Goal: Information Seeking & Learning: Learn about a topic

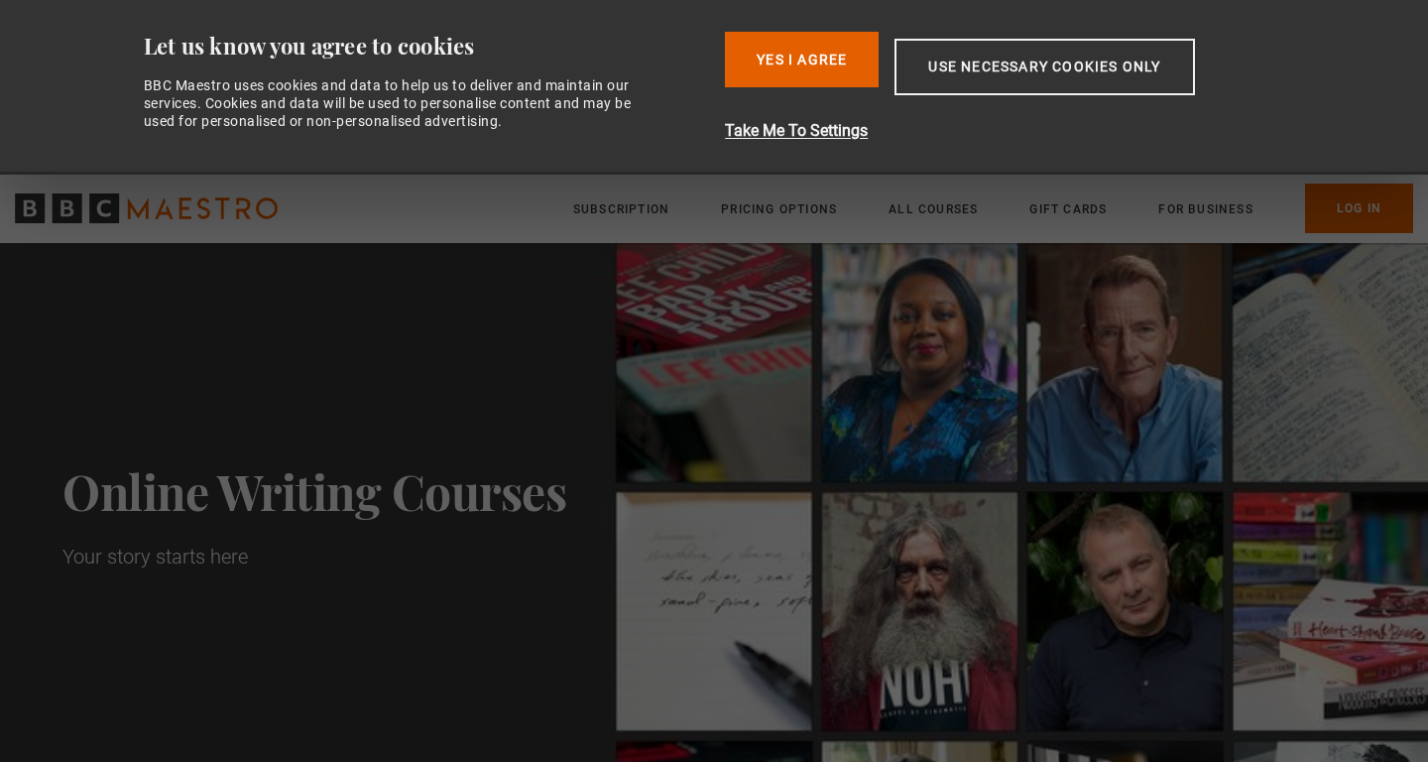
click at [846, 55] on button "Yes I Agree" at bounding box center [802, 60] width 154 height 56
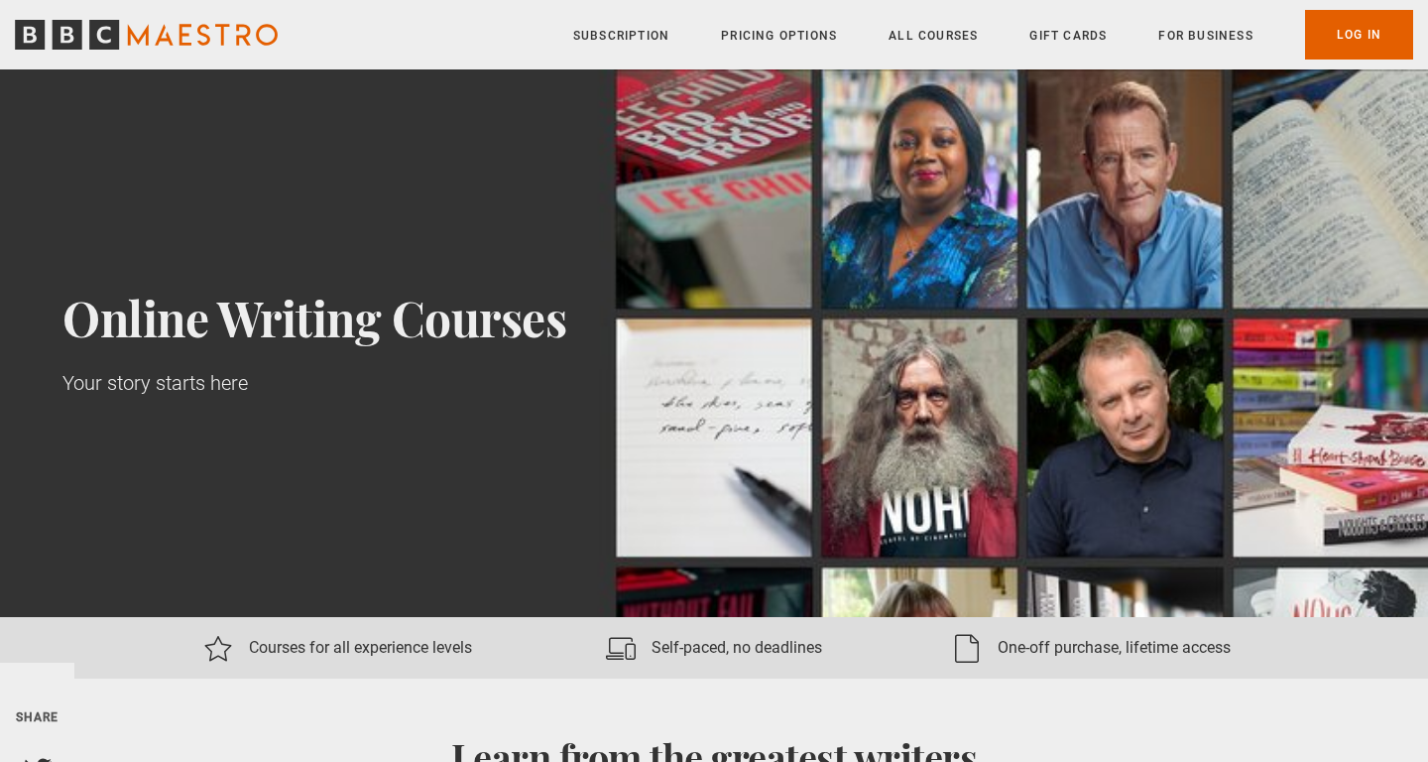
click at [846, 55] on button "Yes I Agree" at bounding box center [802, 60] width 154 height 56
click at [1352, 39] on link "Log In" at bounding box center [1359, 35] width 108 height 50
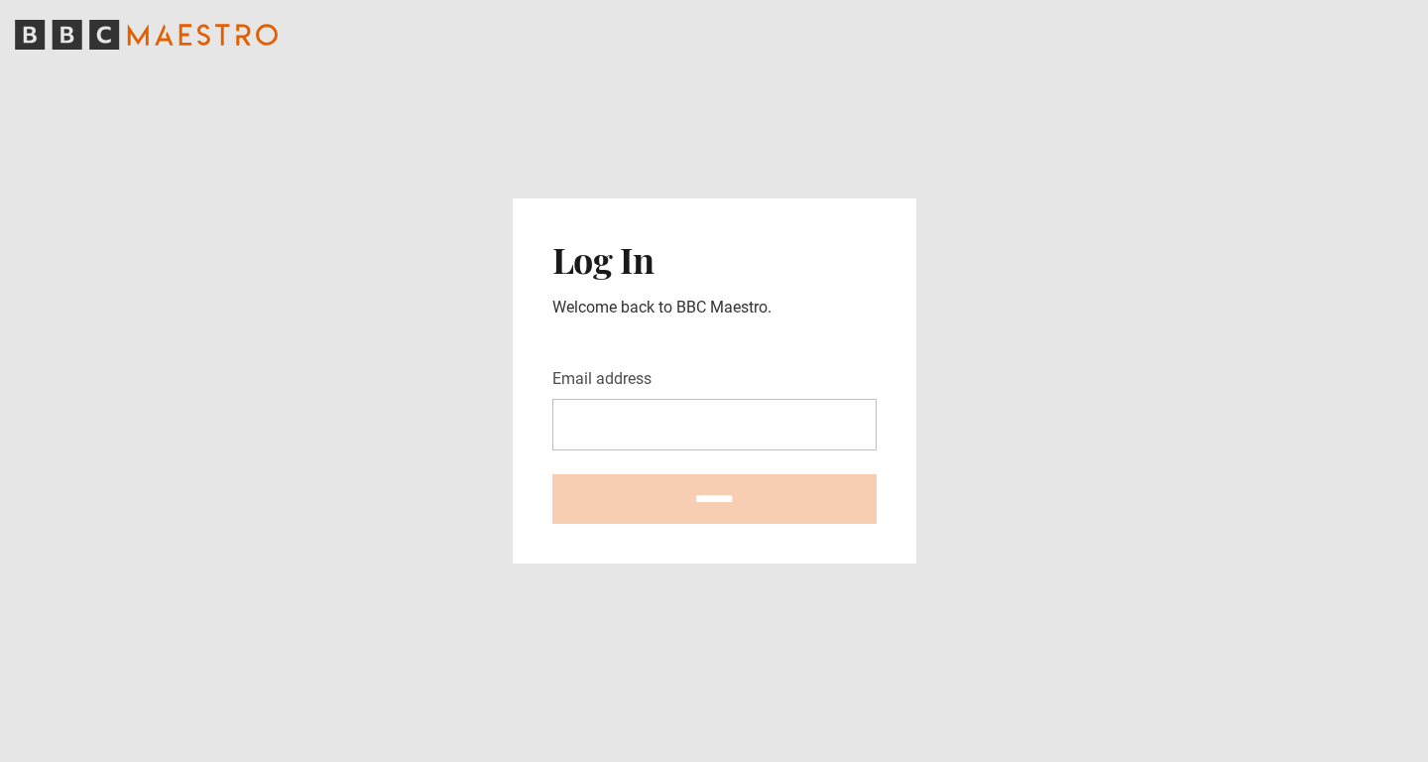
drag, startPoint x: 736, startPoint y: 445, endPoint x: 731, endPoint y: 434, distance: 12.0
click at [731, 434] on input "Email address" at bounding box center [714, 425] width 324 height 52
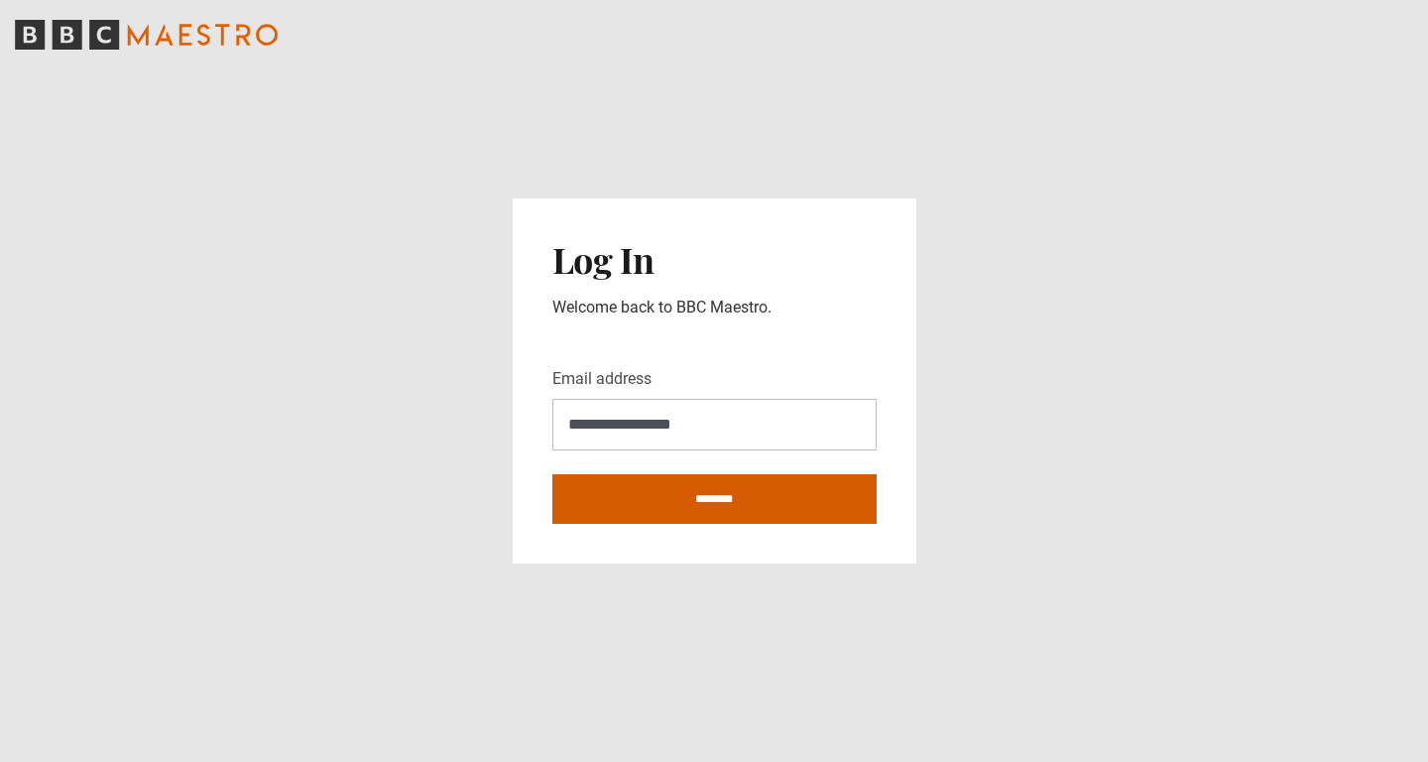
type input "**********"
click at [734, 504] on input "********" at bounding box center [714, 499] width 324 height 50
type input "**********"
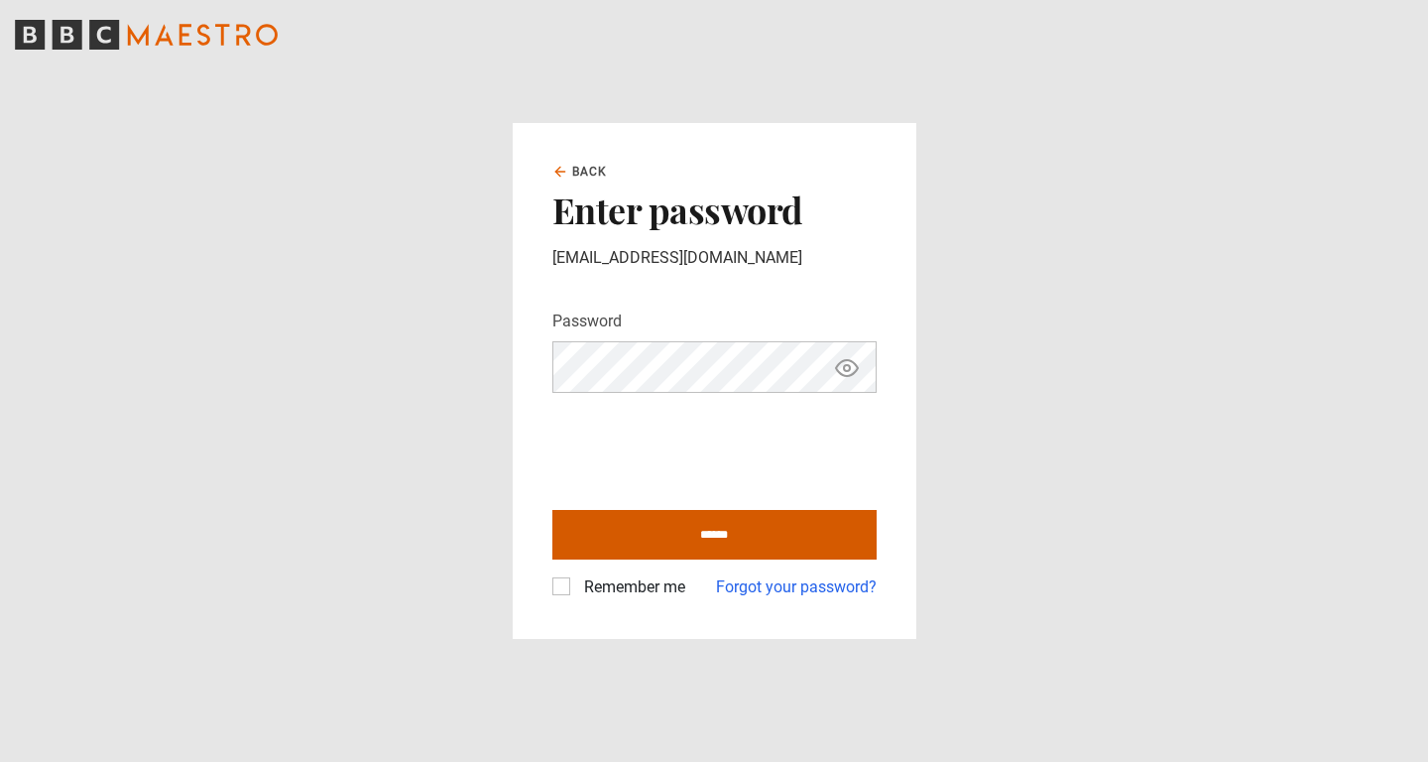
click at [616, 537] on input "******" at bounding box center [714, 535] width 324 height 50
type input "**********"
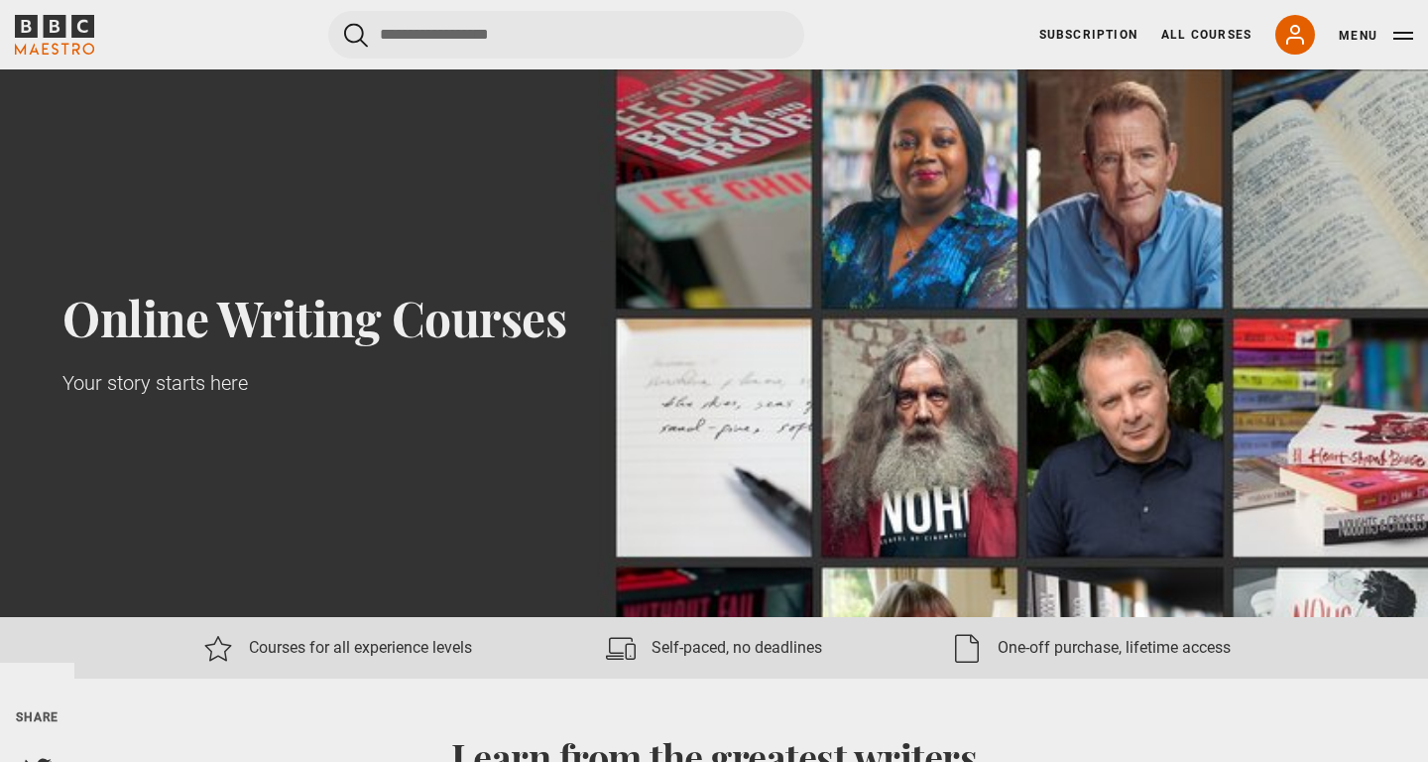
click at [861, 31] on div "Cancel Courses Previous courses Next courses Agatha Christie Writing 12 Related…" at bounding box center [714, 35] width 1398 height 48
click at [1195, 28] on link "All Courses" at bounding box center [1206, 35] width 90 height 18
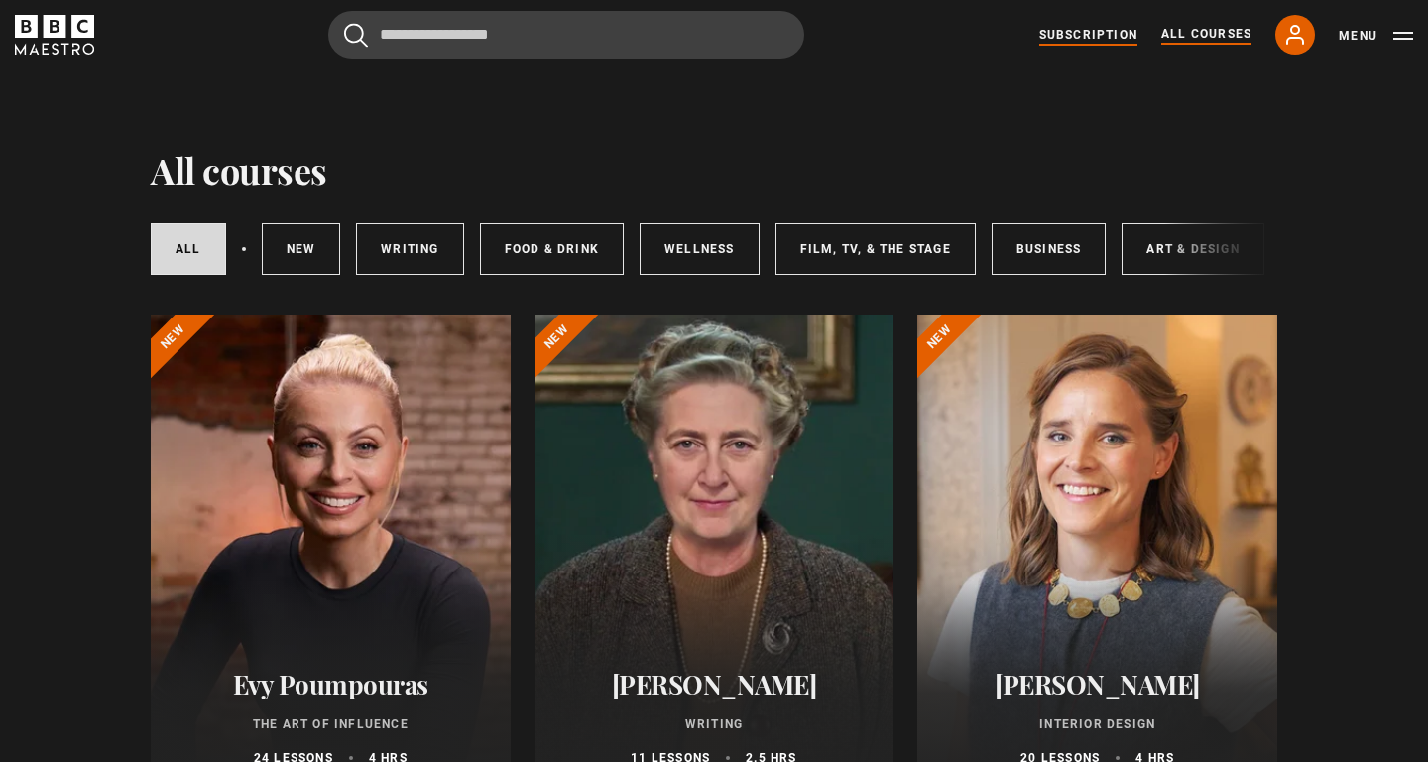
click at [1098, 39] on link "Subscription" at bounding box center [1088, 35] width 98 height 18
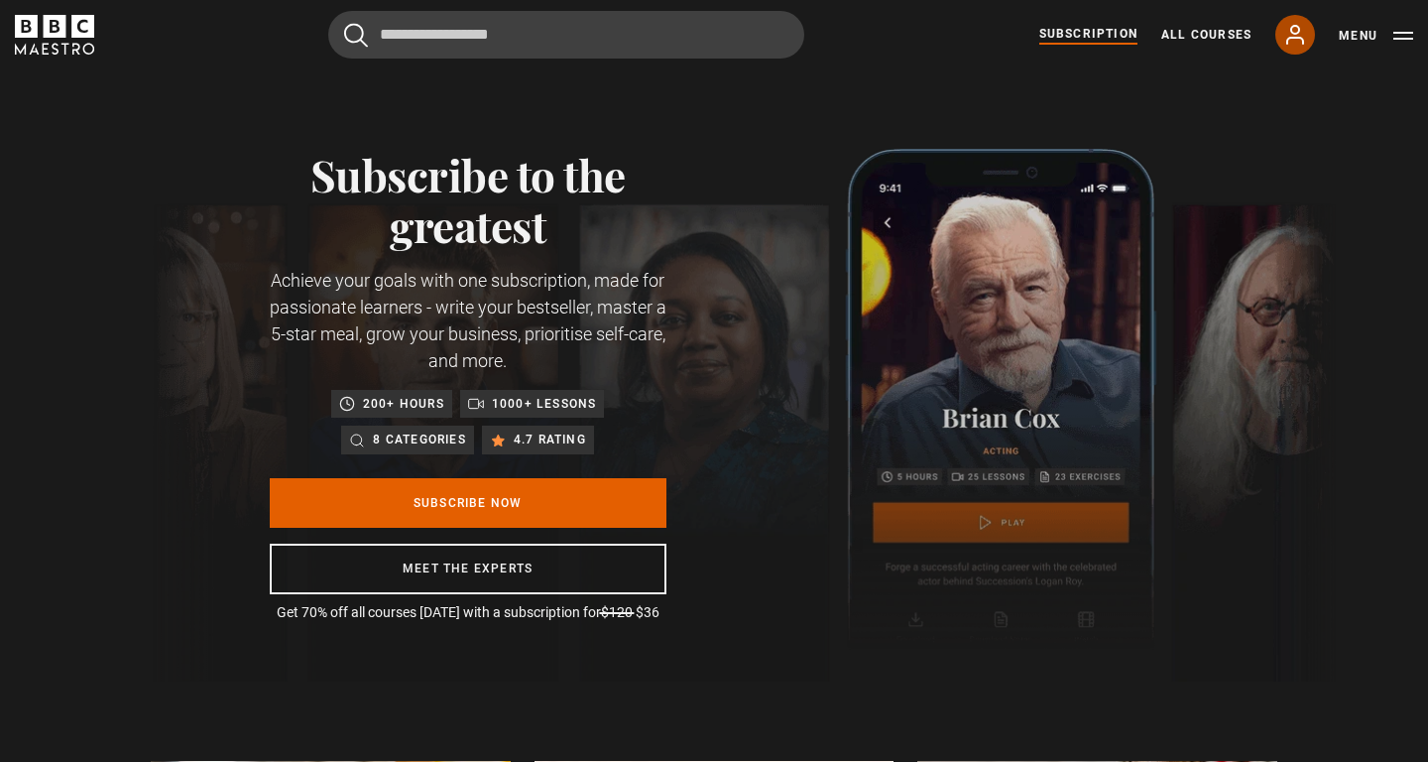
click at [1295, 32] on icon at bounding box center [1295, 35] width 24 height 24
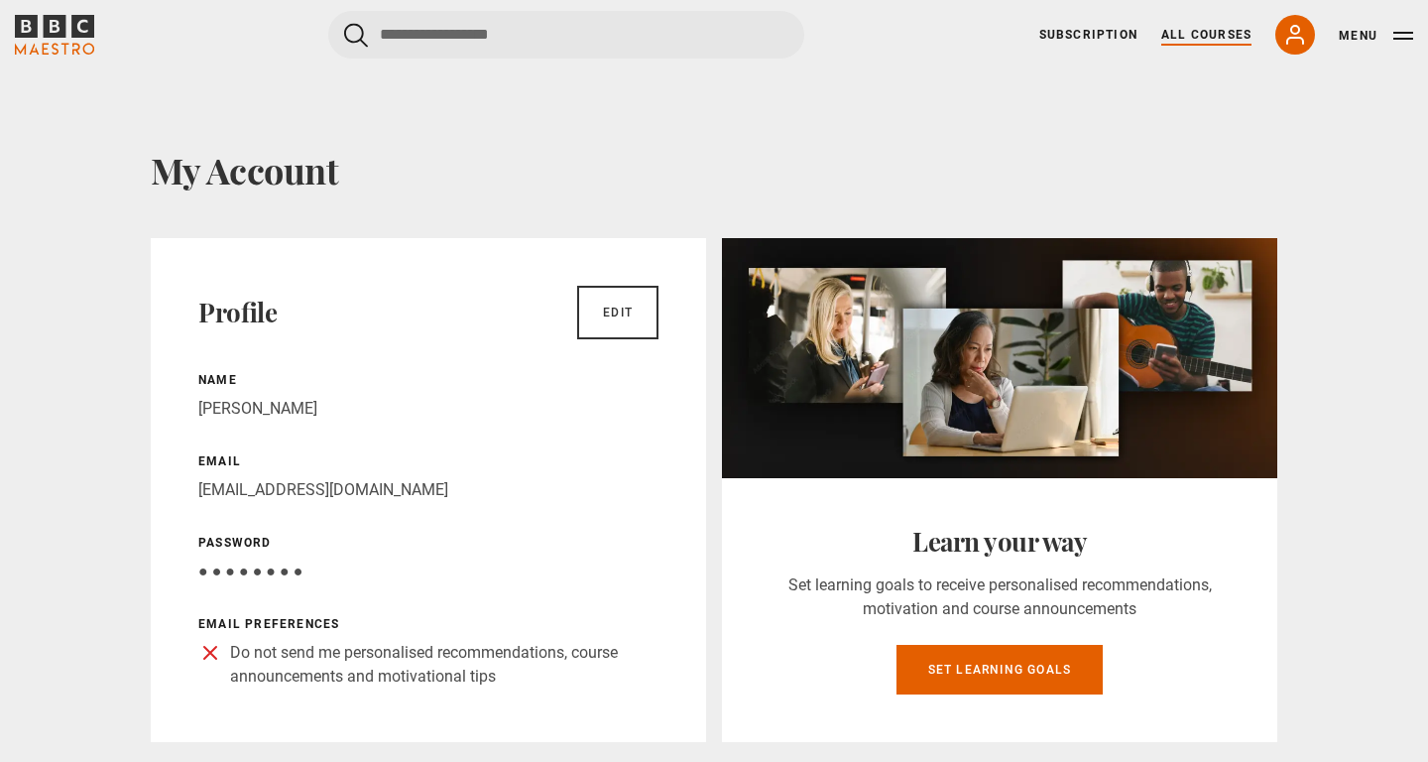
click at [1200, 34] on link "All Courses" at bounding box center [1206, 35] width 90 height 18
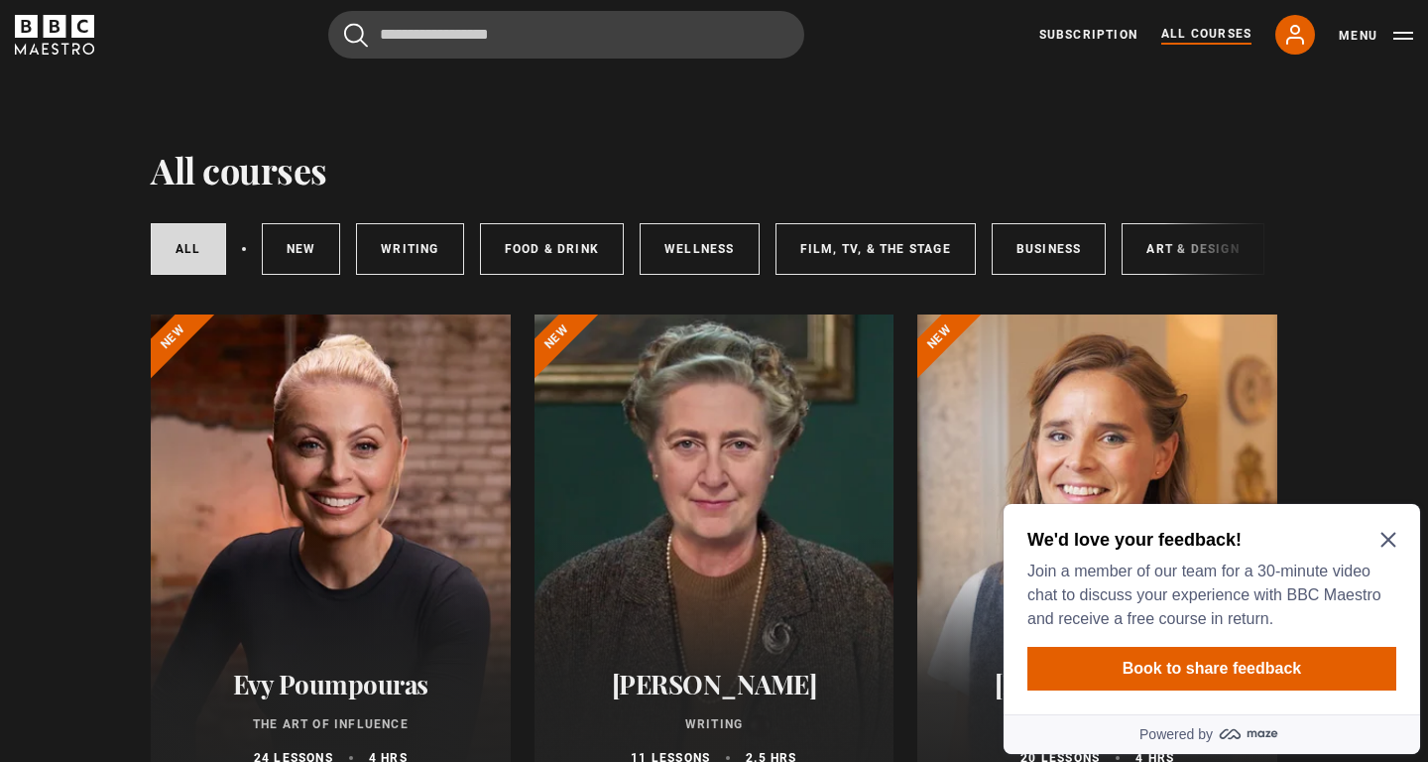
click at [1388, 536] on icon "Close Maze Prompt" at bounding box center [1388, 539] width 16 height 16
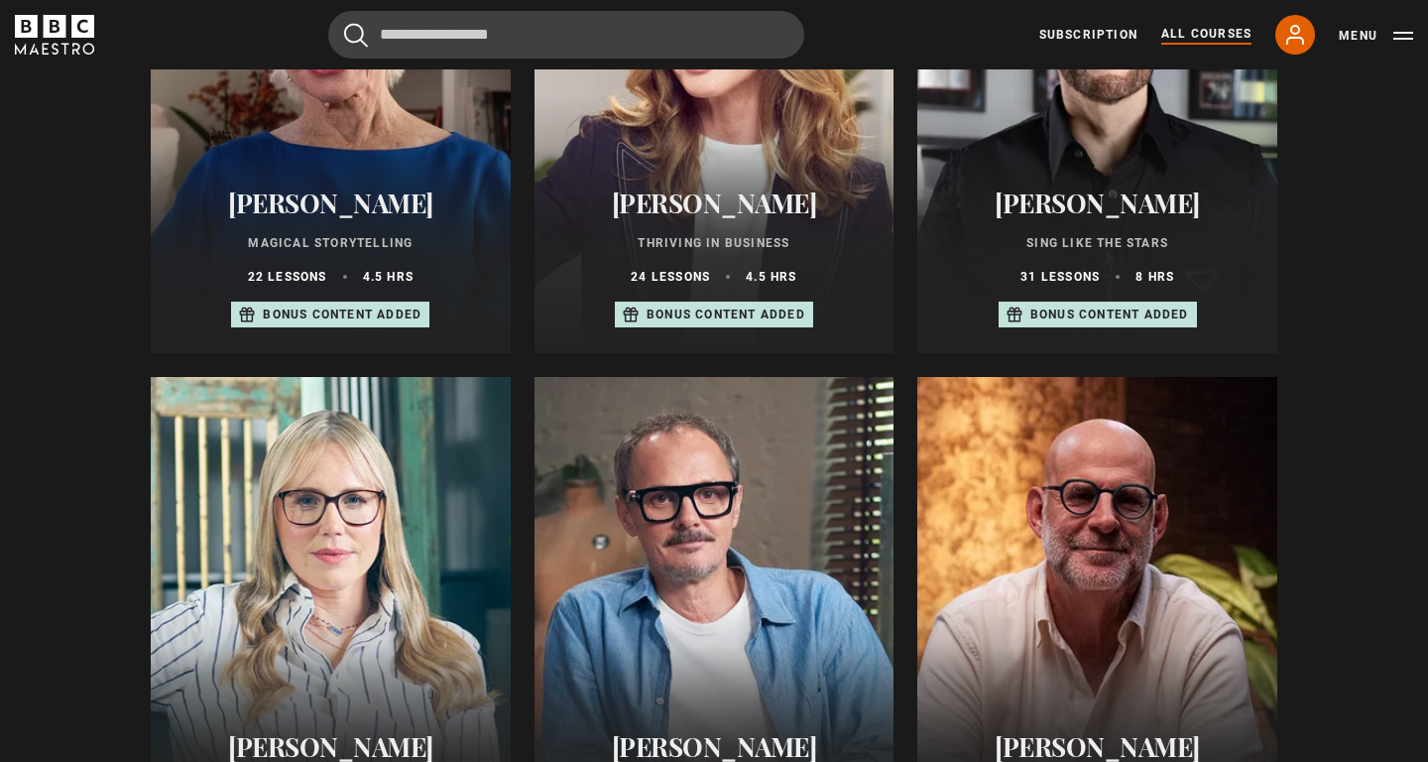
scroll to position [1453, 0]
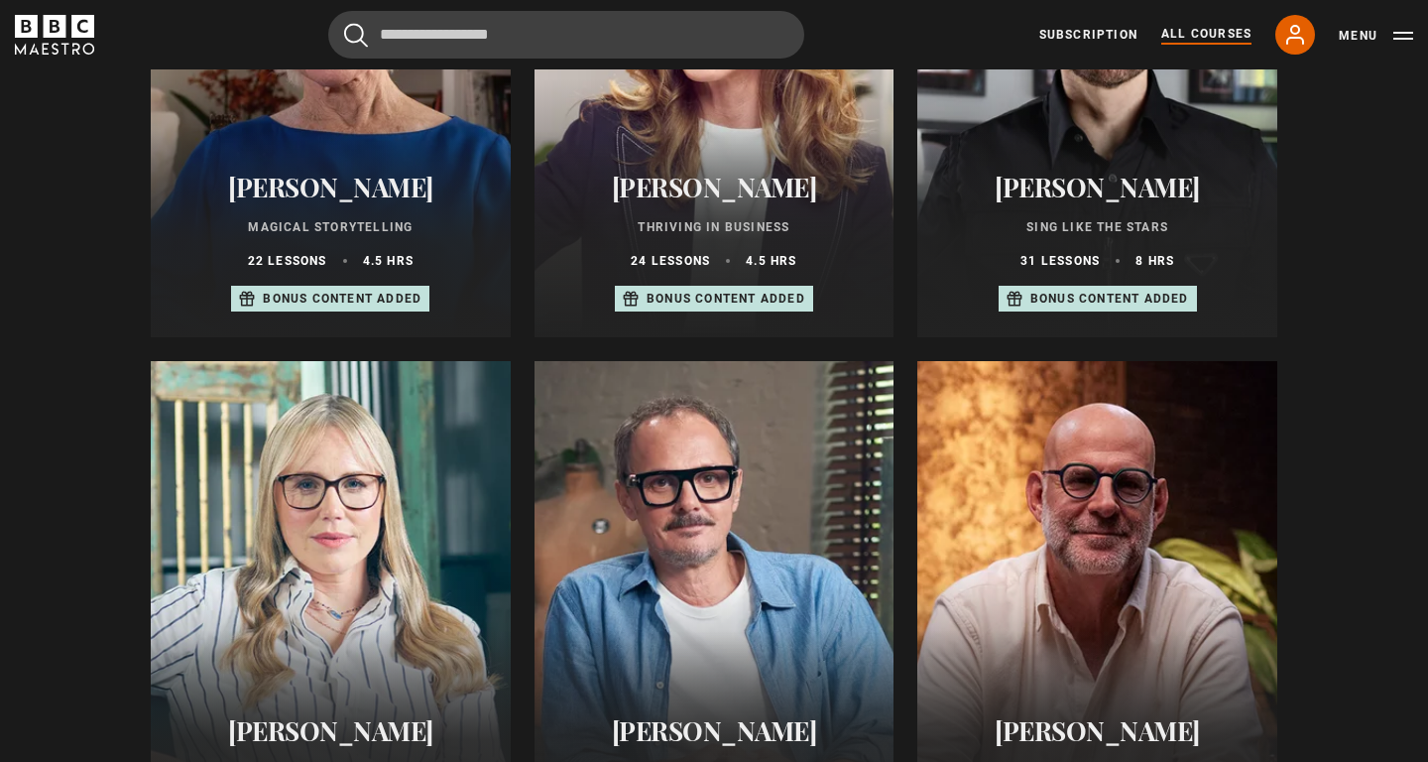
click at [366, 192] on h2 "[PERSON_NAME]" at bounding box center [331, 187] width 312 height 31
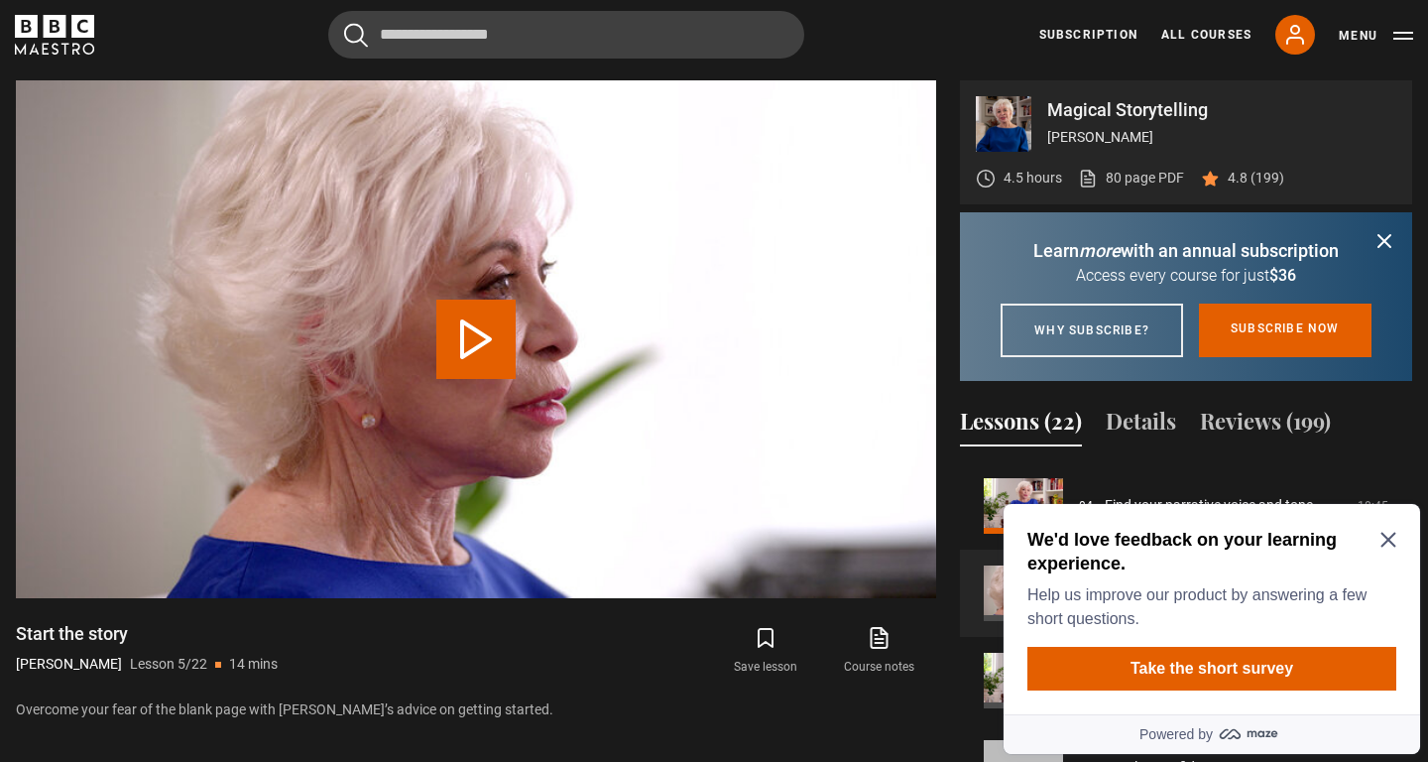
click at [1381, 553] on h2 "We'd love feedback on your learning experience." at bounding box center [1207, 551] width 361 height 48
click at [1398, 527] on div "We'd love feedback on your learning experience. Help us improve our product by …" at bounding box center [1211, 609] width 416 height 210
click at [1383, 237] on icon "submit" at bounding box center [1384, 241] width 24 height 24
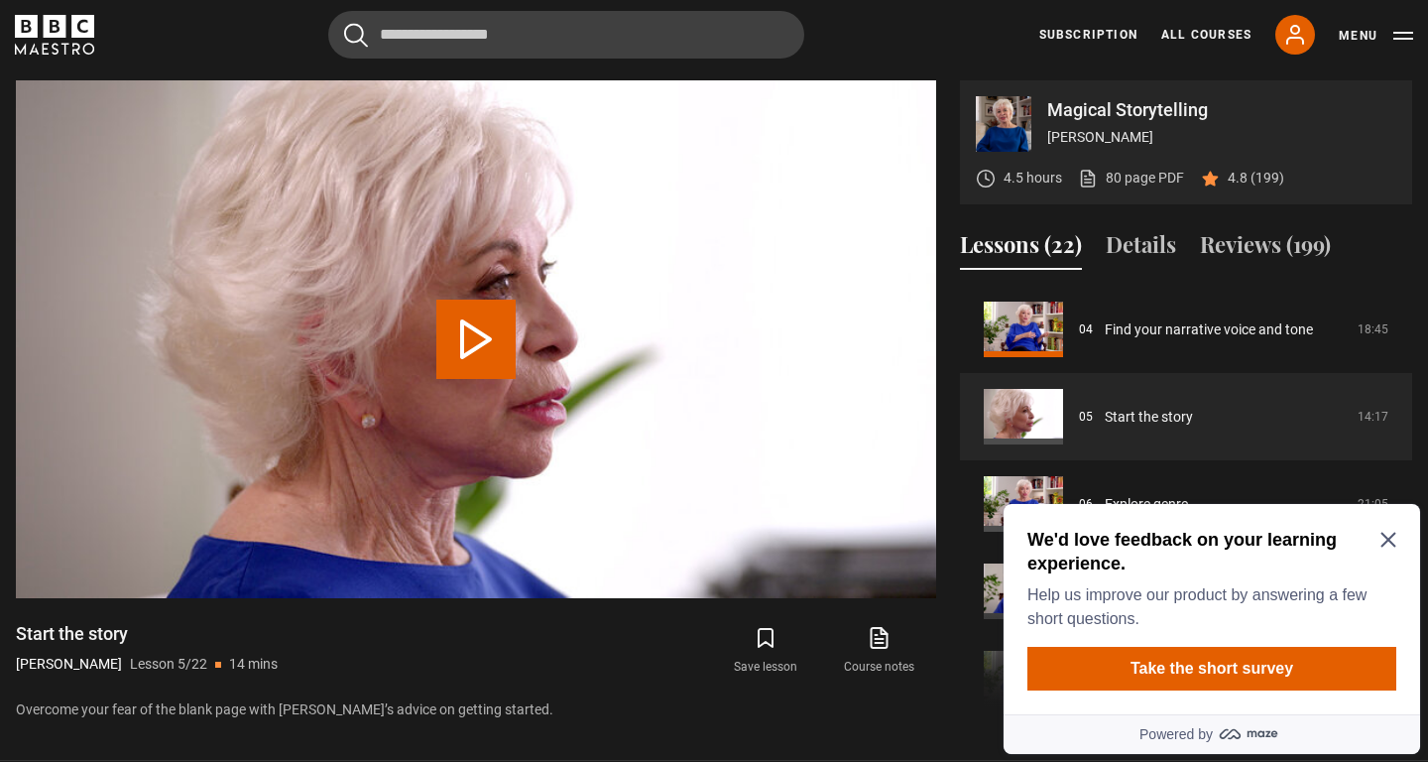
click at [1383, 237] on div "Lessons (22) Details Reviews (199)" at bounding box center [1186, 253] width 452 height 50
click at [1384, 545] on icon "Close Maze Prompt" at bounding box center [1387, 539] width 15 height 15
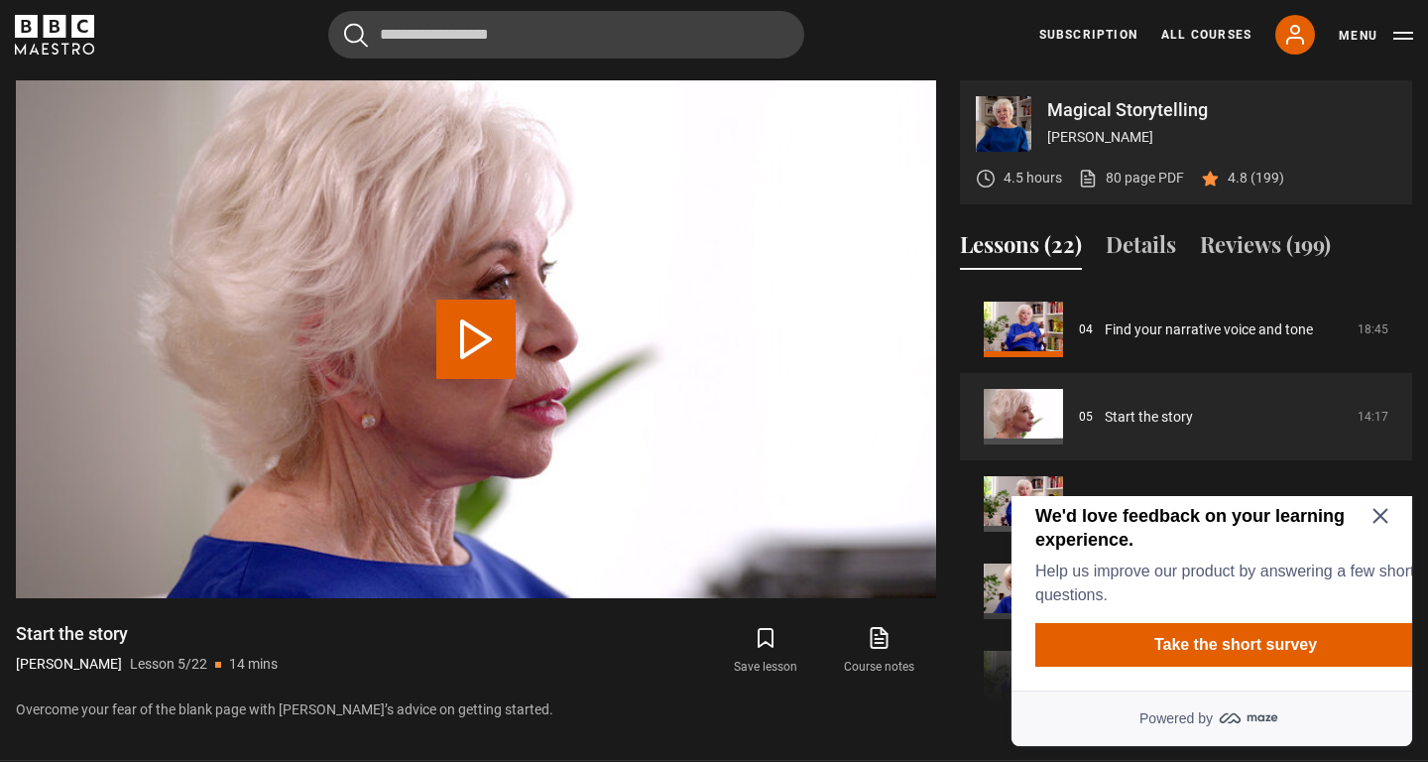
click at [1188, 515] on link "Explore genre" at bounding box center [1146, 504] width 83 height 21
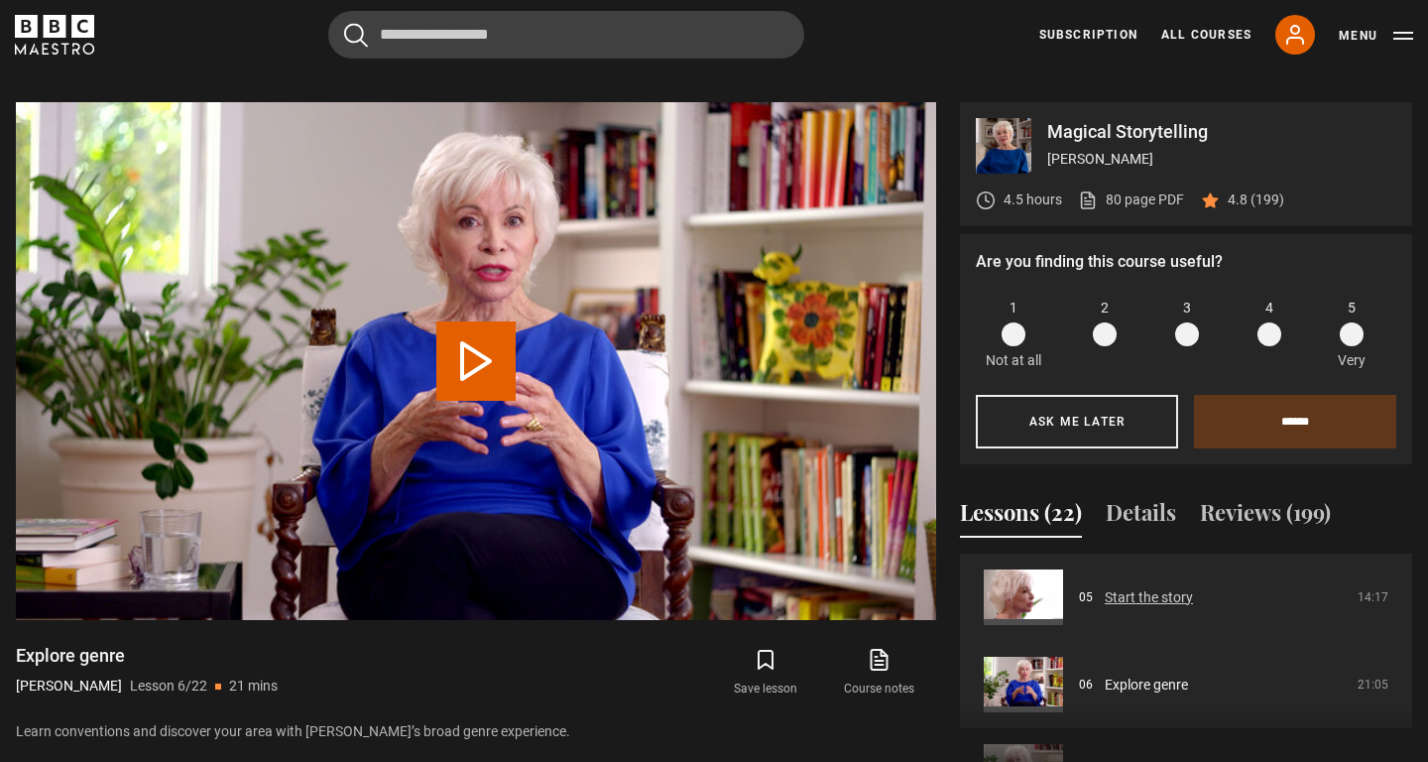
scroll to position [955, 0]
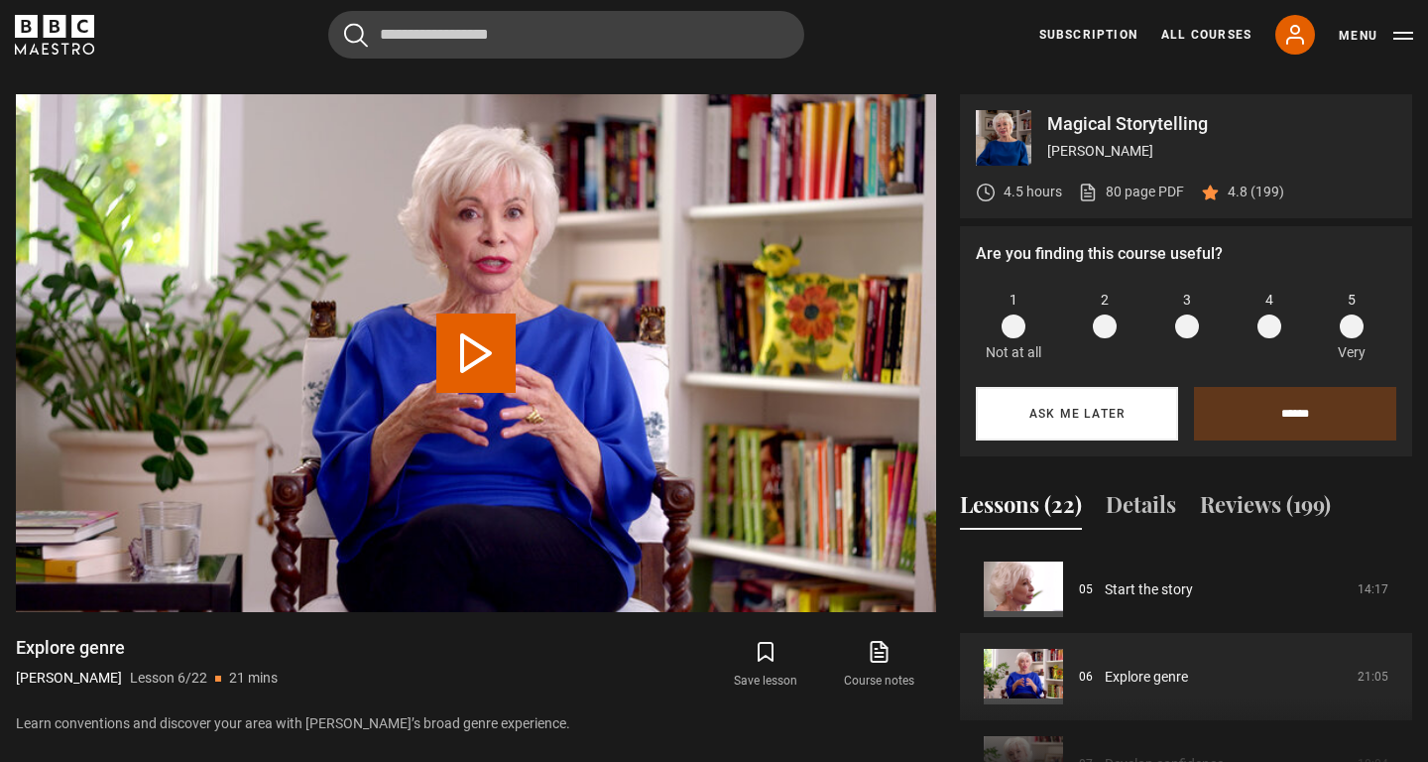
click at [1112, 411] on button "Ask me later" at bounding box center [1077, 414] width 202 height 54
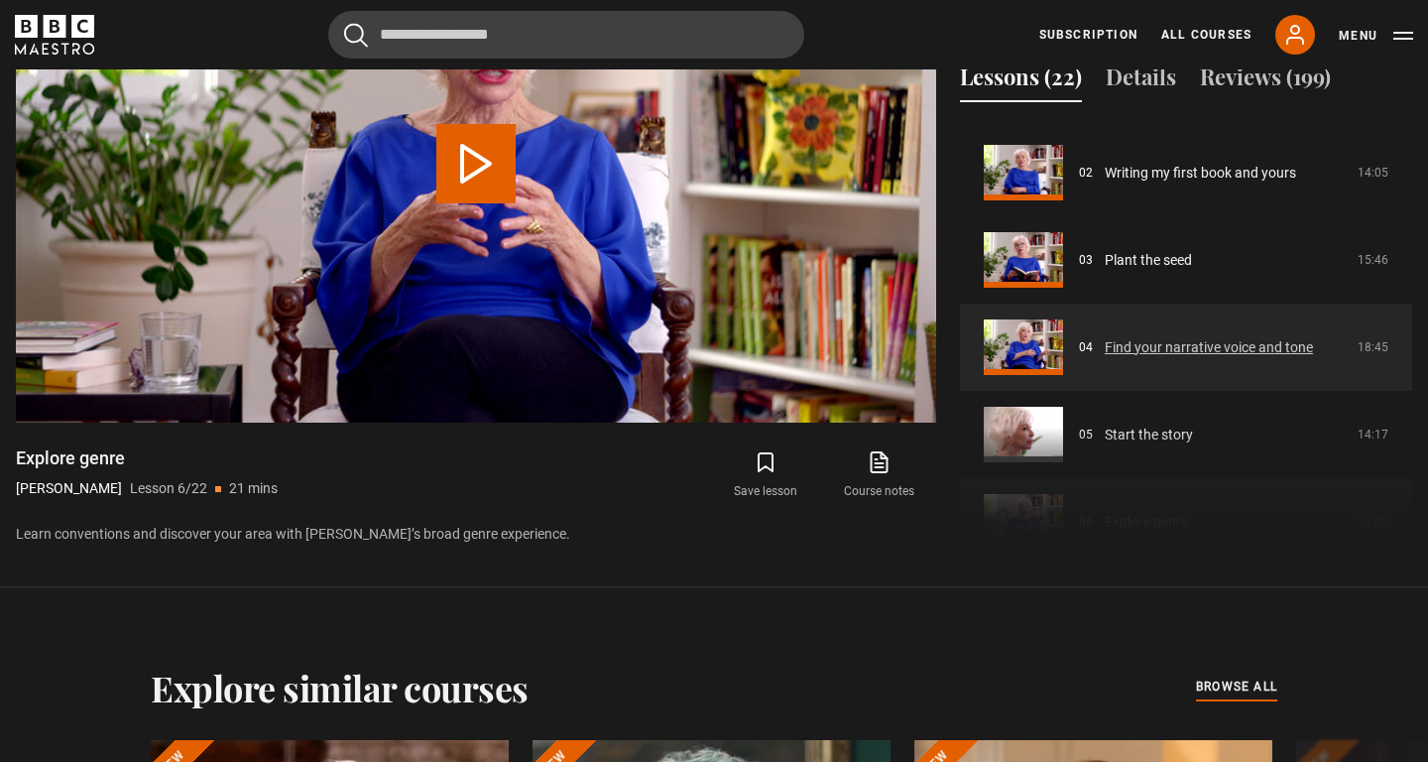
scroll to position [1149, 0]
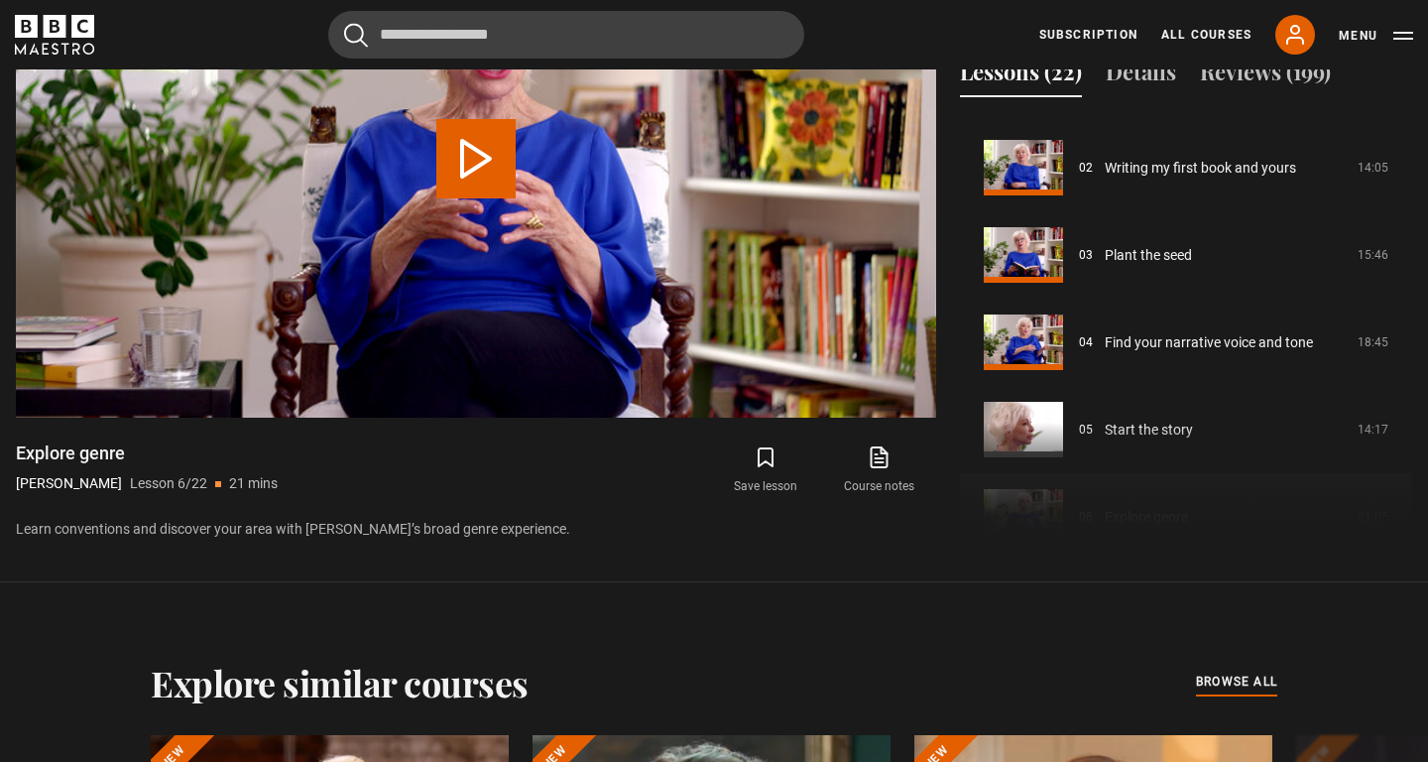
click at [1158, 425] on div "Course trailer 01 Introduction 04:40 02 Writing my first book and yours 14:05 0…" at bounding box center [1186, 327] width 452 height 428
click at [1002, 422] on div "Course trailer 01 Introduction 04:40 02 Writing my first book and yours 14:05 0…" at bounding box center [1186, 327] width 452 height 428
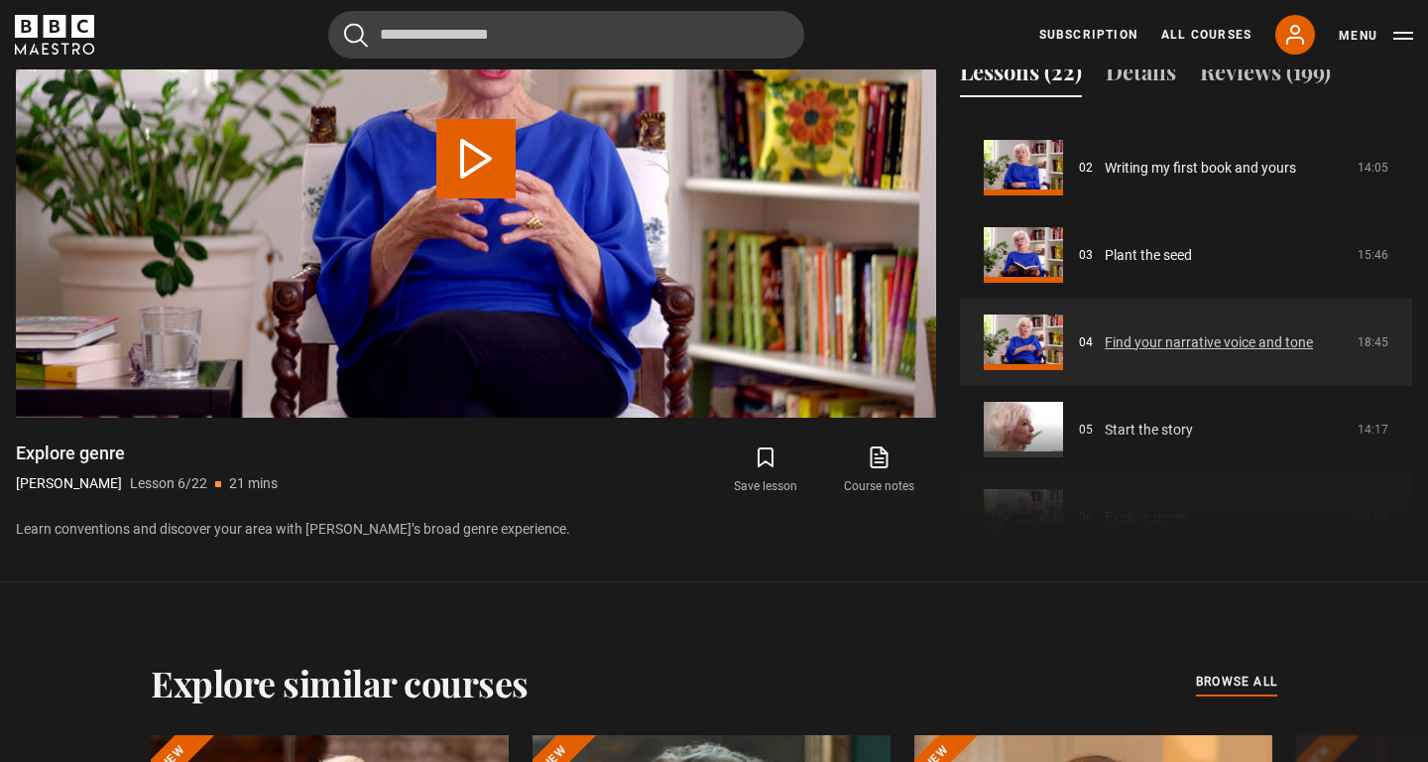
click at [1105, 332] on link "Find your narrative voice and tone" at bounding box center [1209, 342] width 208 height 21
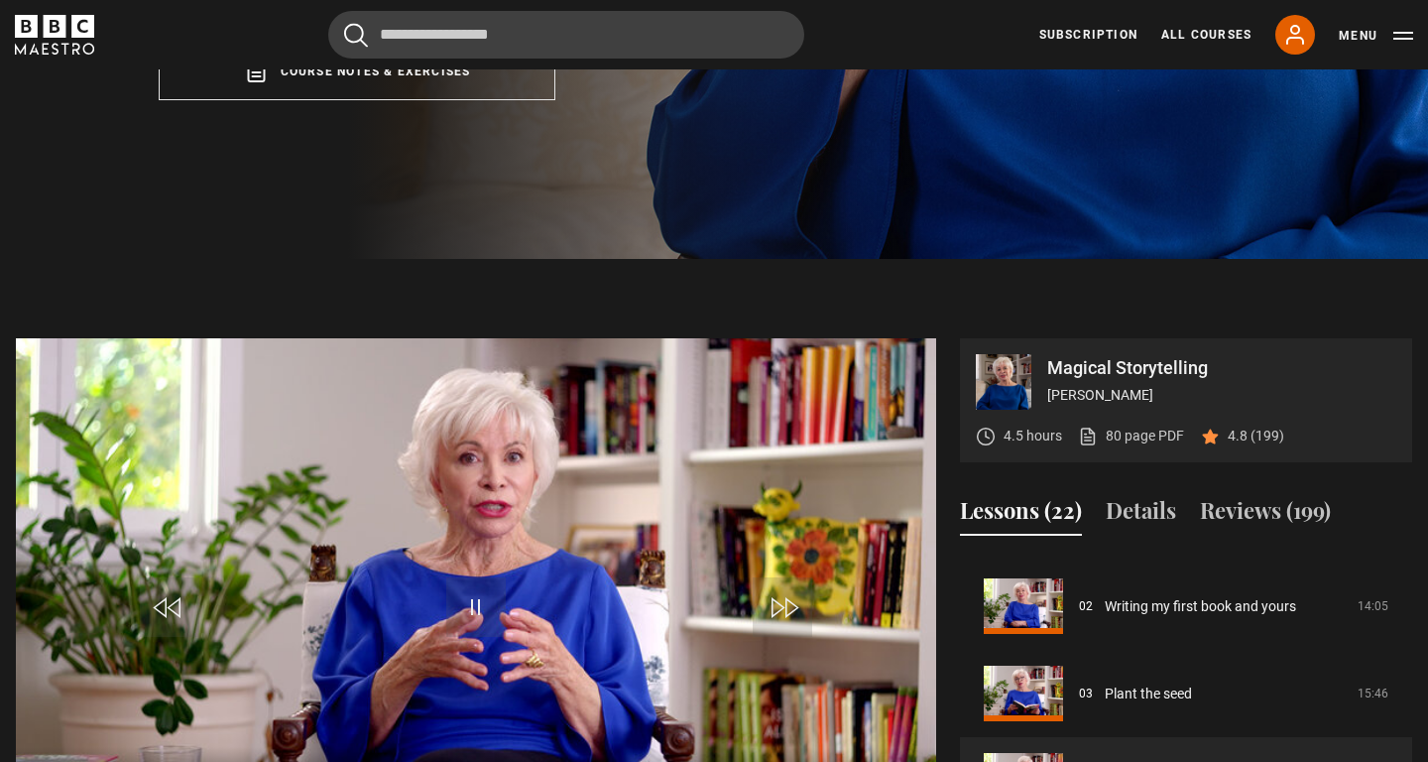
scroll to position [687, 0]
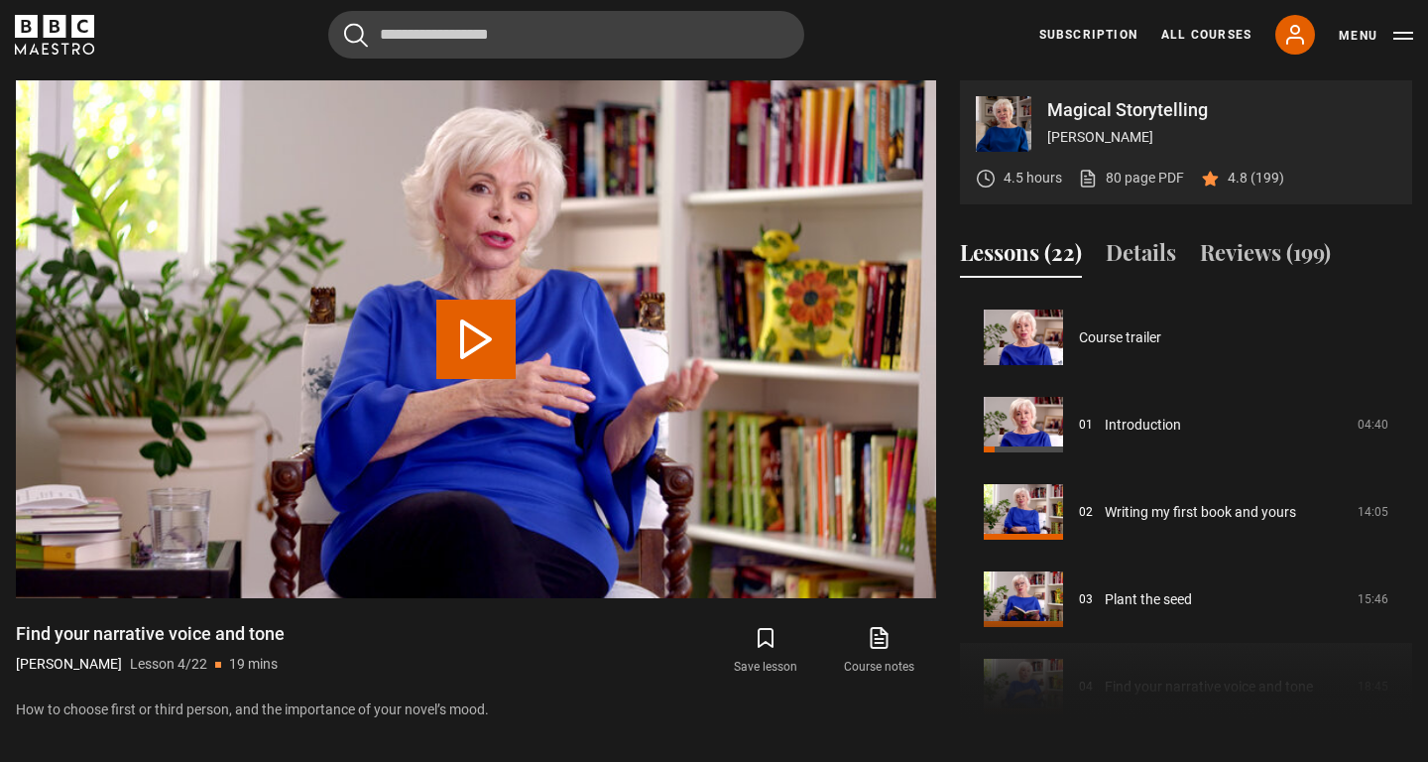
scroll to position [262, 0]
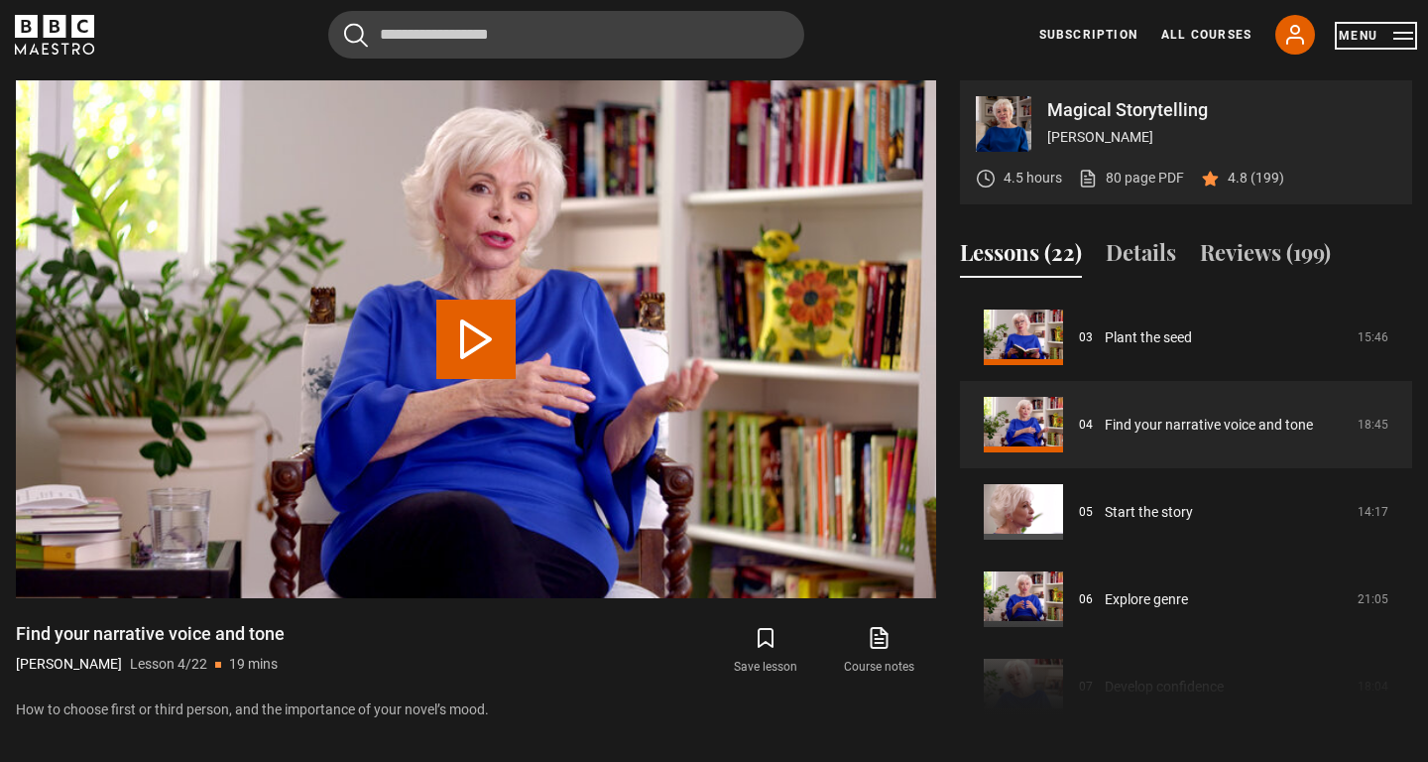
click at [1401, 32] on button "Menu" at bounding box center [1376, 36] width 74 height 20
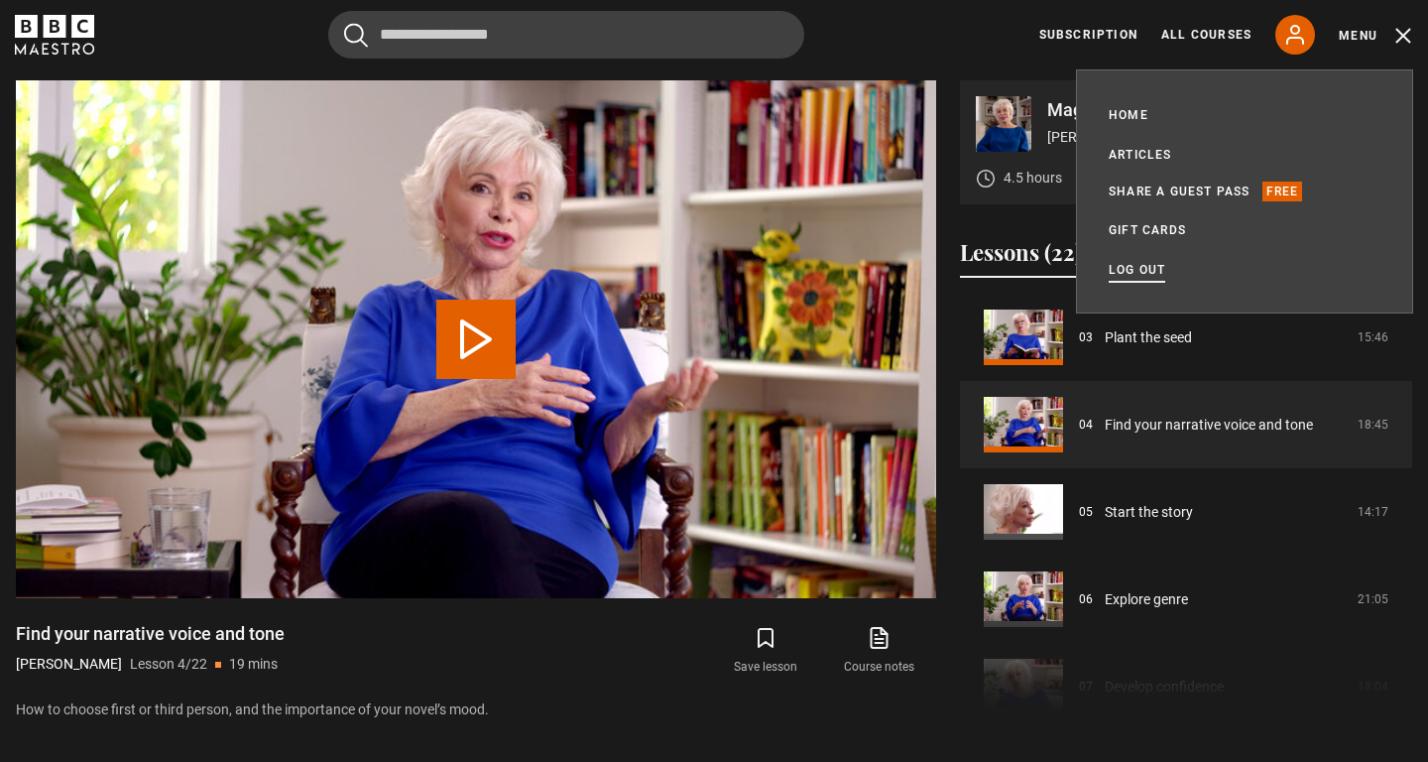
click at [1157, 271] on link "Log out" at bounding box center [1137, 270] width 57 height 20
